Goal: Check status: Check status

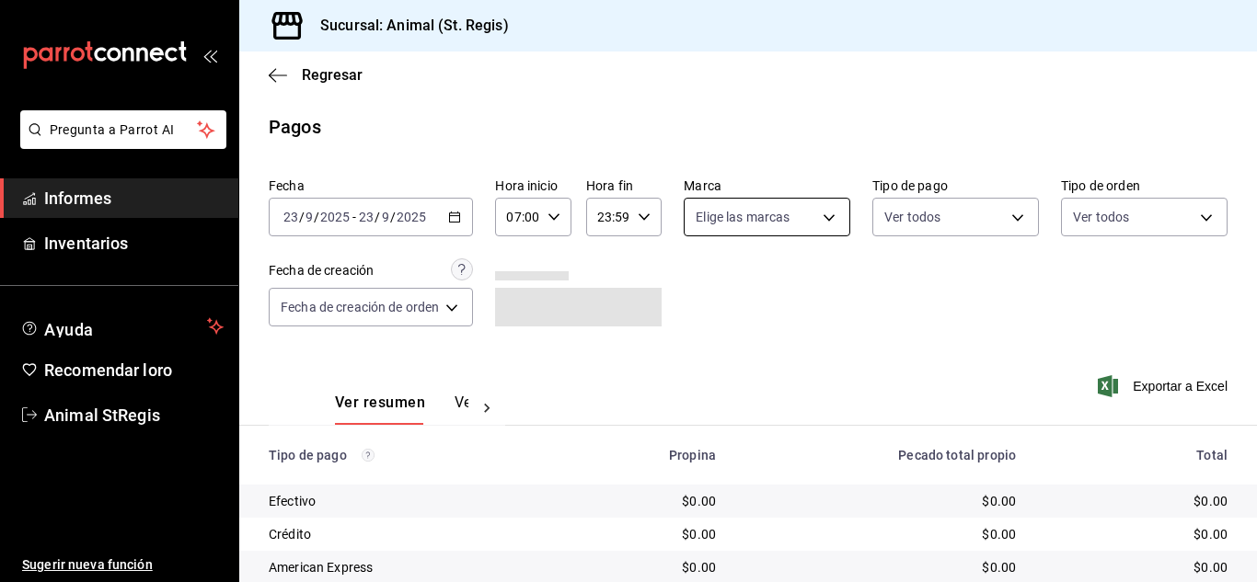
click at [746, 227] on body "Pregunta a Parrot AI Informes Inventarios Ayuda Recomendar loro Animal StRegis …" at bounding box center [628, 291] width 1257 height 582
click at [700, 288] on input "checkbox" at bounding box center [702, 289] width 17 height 17
checkbox input "true"
type input "3f39fcdc-c8c4-4fff-883a-47b345d9391c"
checkbox input "true"
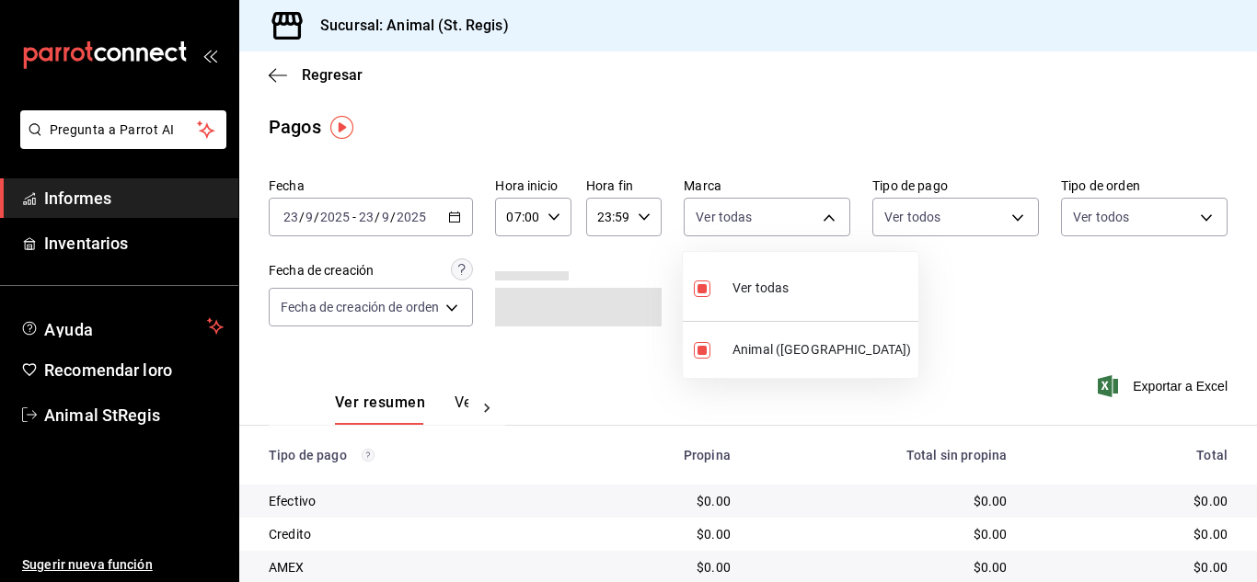
click at [839, 278] on li "Ver todas" at bounding box center [801, 286] width 236 height 54
checkbox input "false"
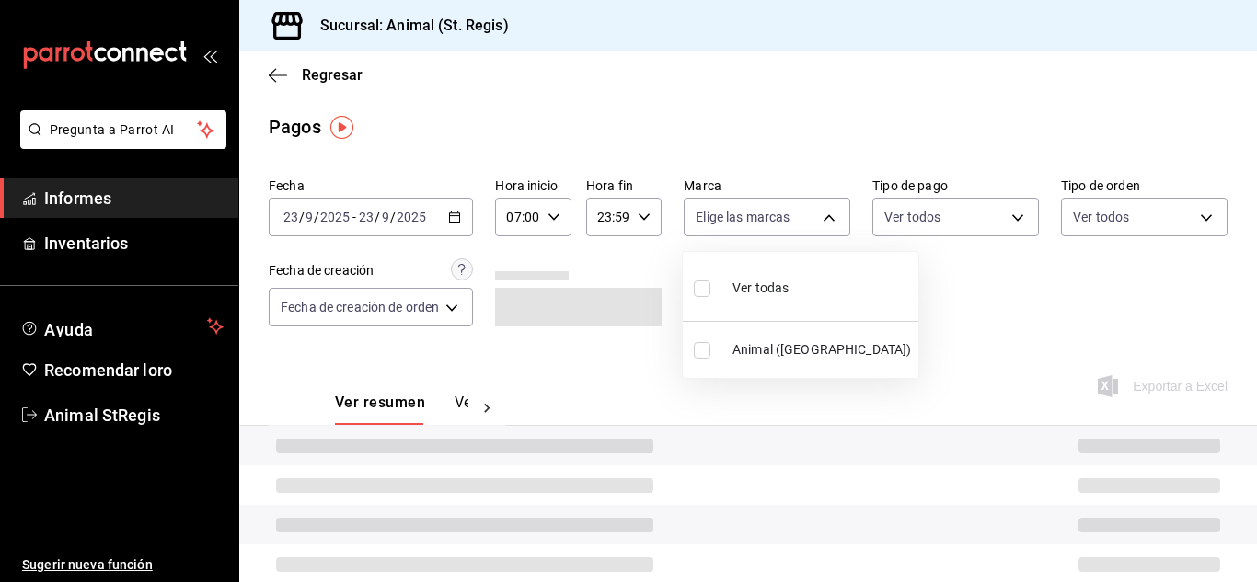
click at [886, 221] on div at bounding box center [628, 291] width 1257 height 582
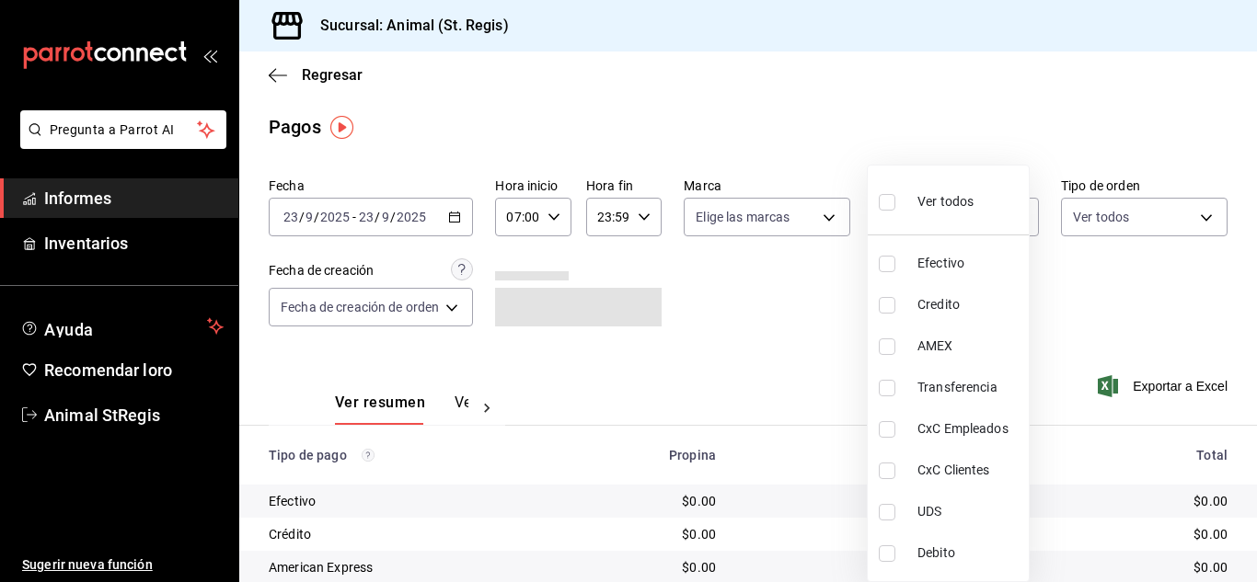
click at [886, 221] on body "Pregunta a Parrot AI Informes Inventarios Ayuda Recomendar loro Animal StRegis …" at bounding box center [628, 291] width 1257 height 582
click at [885, 209] on input "checkbox" at bounding box center [887, 202] width 17 height 17
checkbox input "true"
type input "5a0f3365-d715-4940-adc4-656debb7822a,fc07b02b-84a7-4dba-9bff-98bba82b1290,ff2b0…"
checkbox input "true"
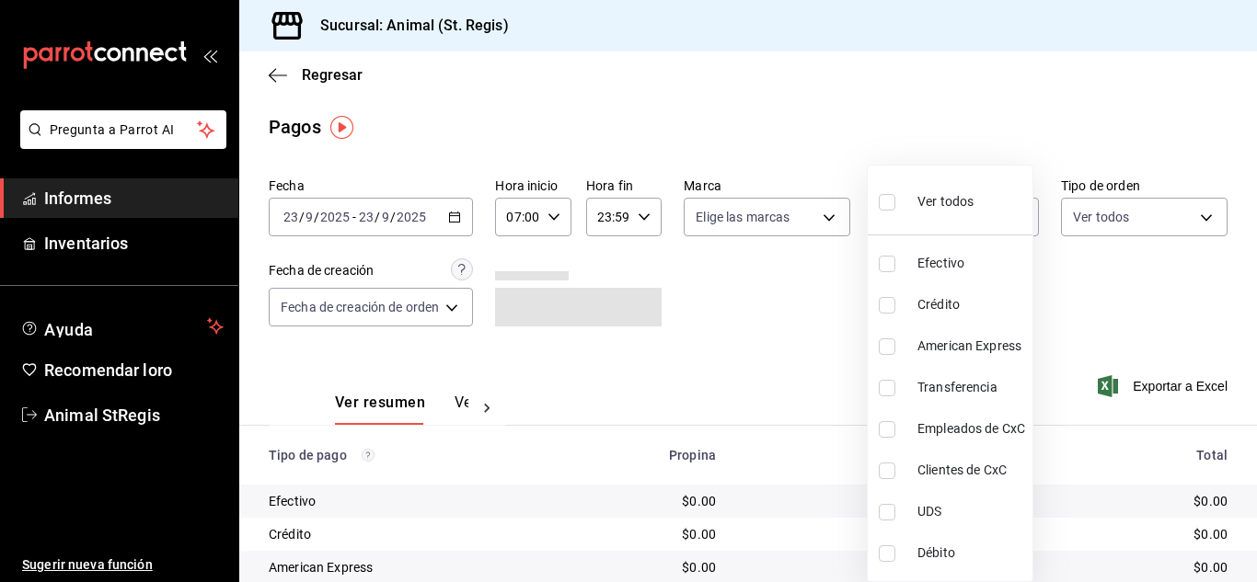
checkbox input "true"
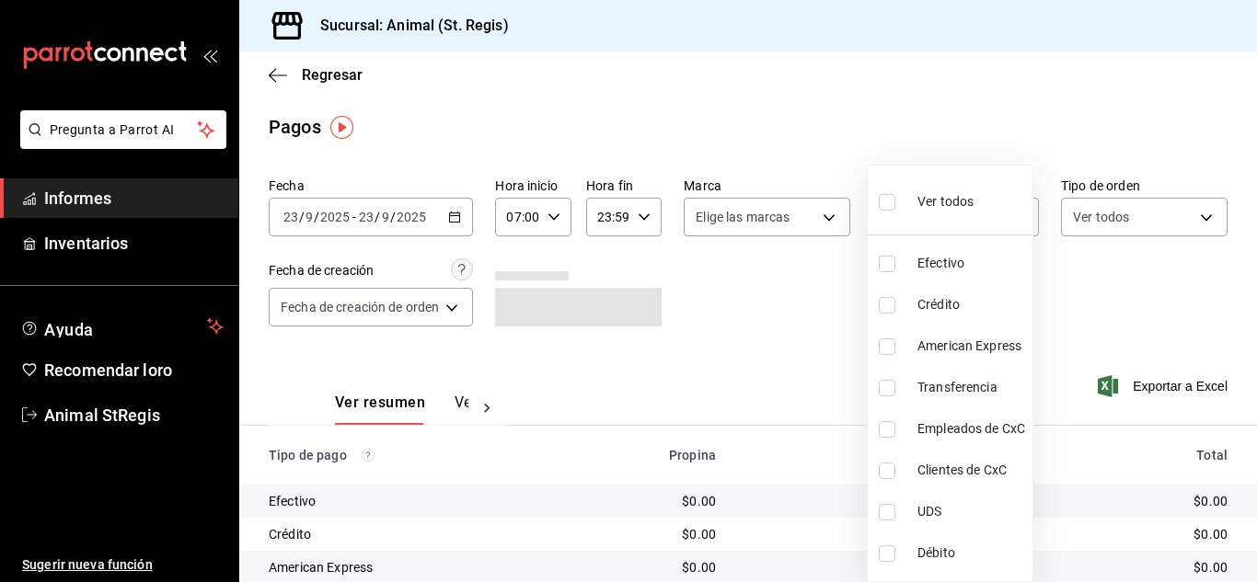
checkbox input "true"
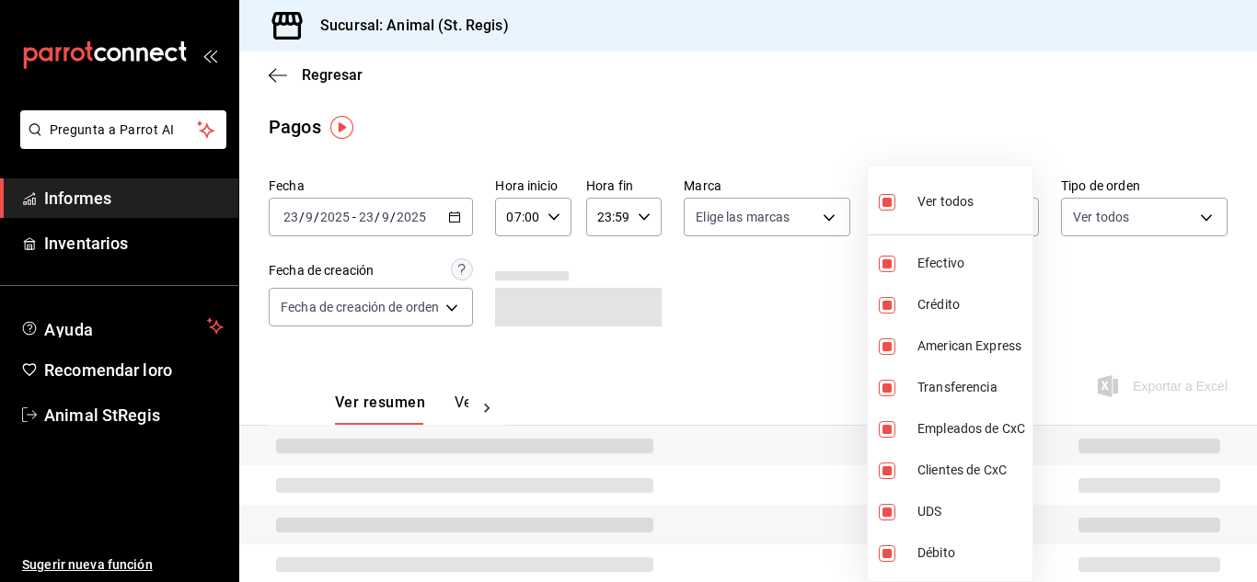
click at [822, 161] on div at bounding box center [628, 291] width 1257 height 582
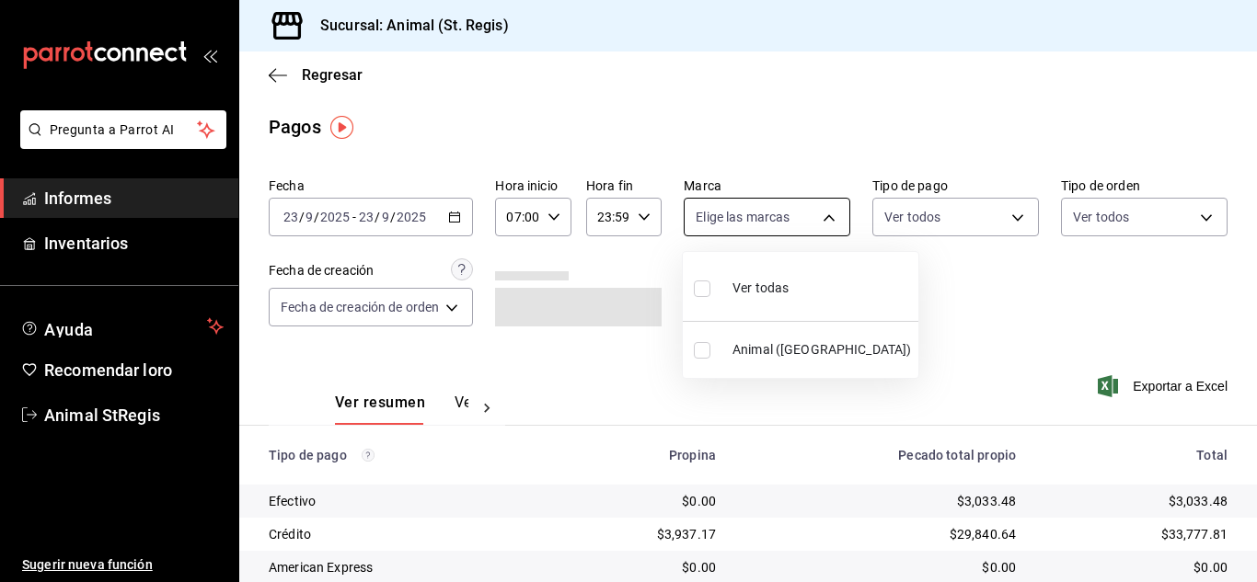
click at [763, 207] on body "Pregunta a Parrot AI Informes Inventarios Ayuda Recomendar loro Animal StRegis …" at bounding box center [628, 291] width 1257 height 582
click at [708, 292] on input "checkbox" at bounding box center [702, 289] width 17 height 17
checkbox input "true"
type input "3f39fcdc-c8c4-4fff-883a-47b345d9391c"
checkbox input "true"
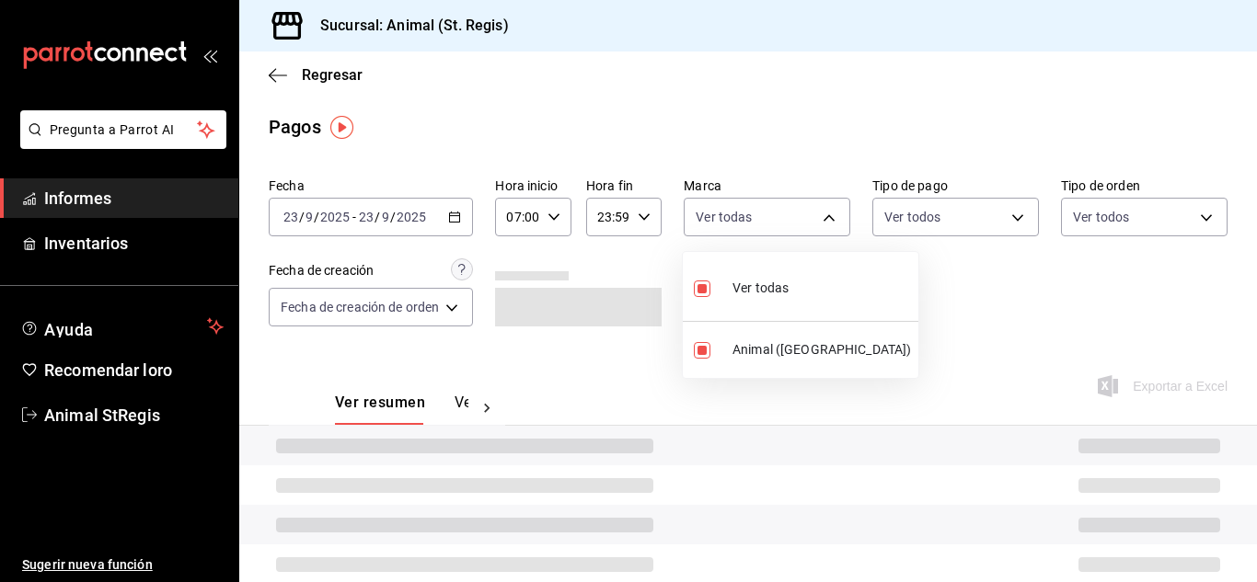
click at [935, 278] on div at bounding box center [628, 291] width 1257 height 582
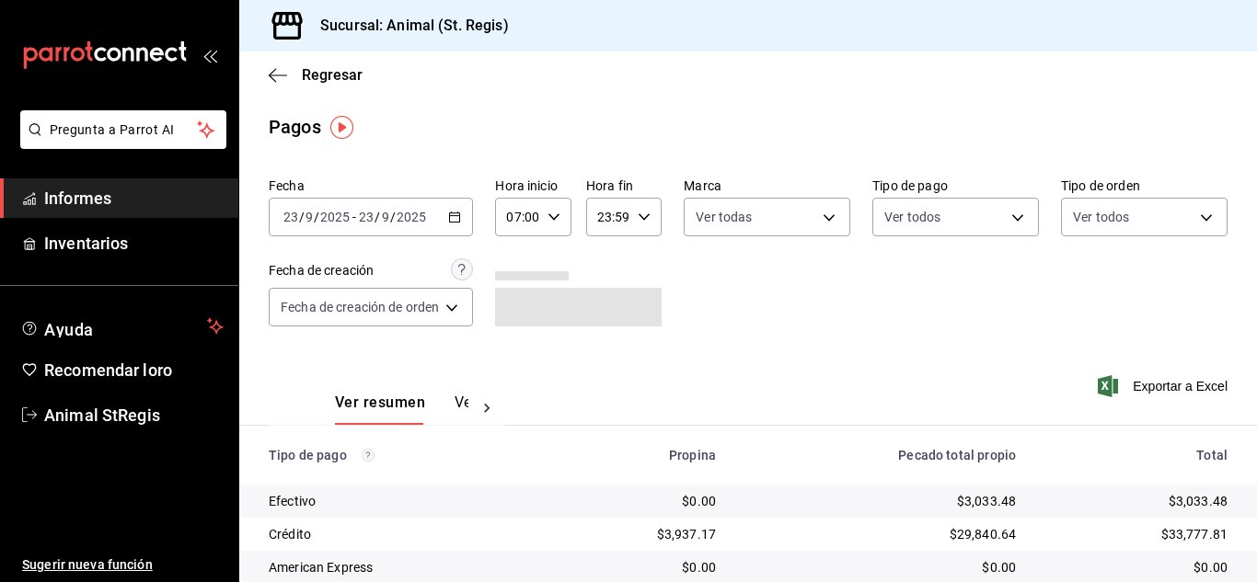
click at [780, 145] on main "Regresar Pagos Fecha [DATE] [DATE] - [DATE] [DATE] Hora inicio 07:00 Hora inici…" at bounding box center [748, 432] width 1018 height 761
